Goal: Obtain resource: Obtain resource

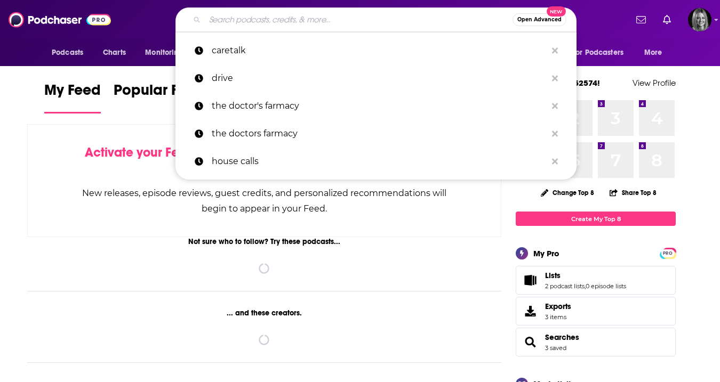
click at [215, 20] on input "Search podcasts, credits, & more..." at bounding box center [359, 19] width 308 height 17
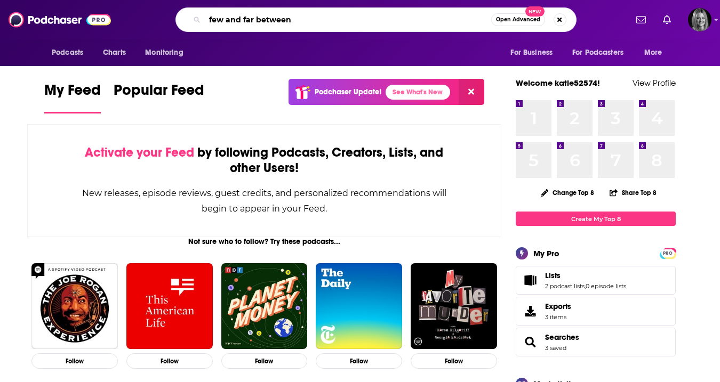
type input "few and far between"
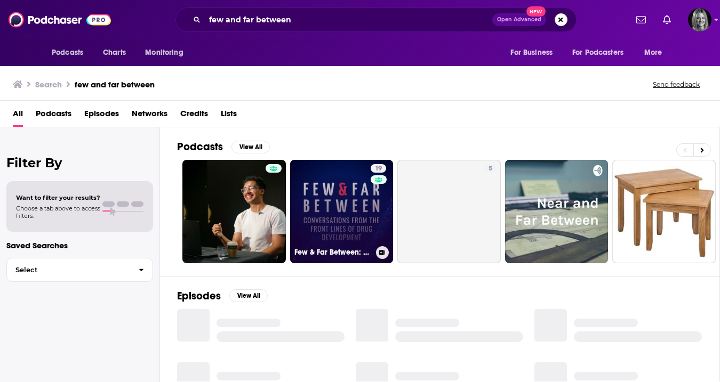
click at [329, 215] on link "19 Few & Far Between: Conversations from the Front Lines of Drug Development" at bounding box center [341, 211] width 103 height 103
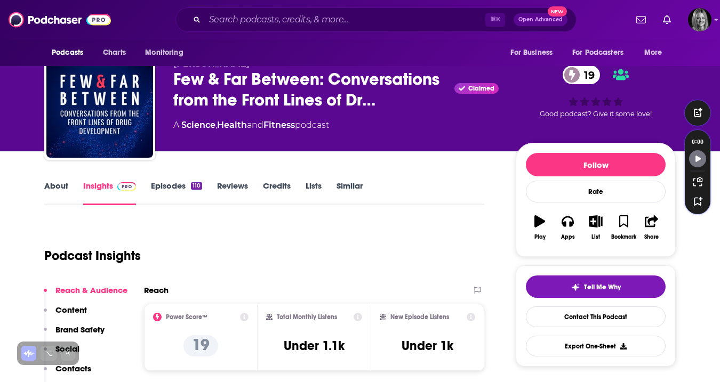
scroll to position [123, 0]
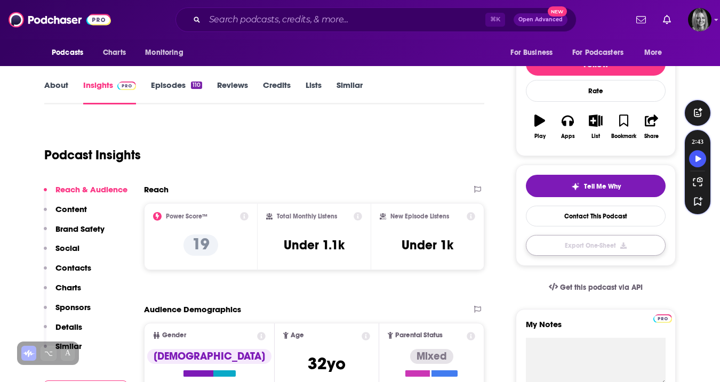
click at [551, 252] on button "Export One-Sheet" at bounding box center [596, 245] width 140 height 21
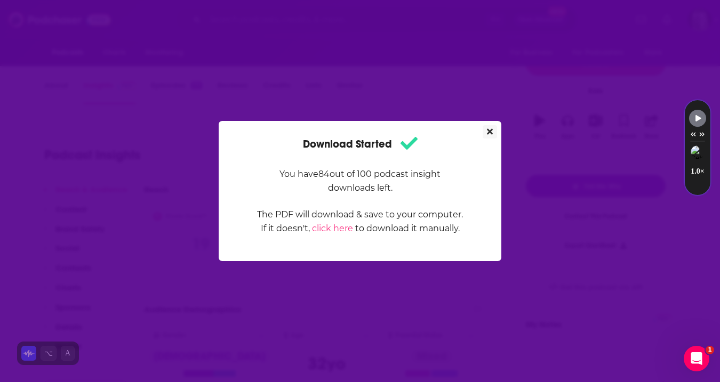
scroll to position [0, 0]
